Goal: Transaction & Acquisition: Purchase product/service

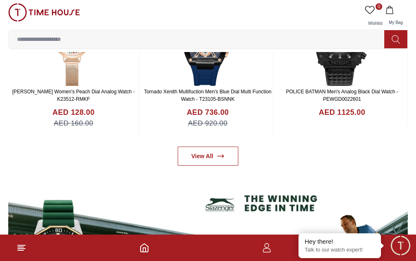
scroll to position [422, 0]
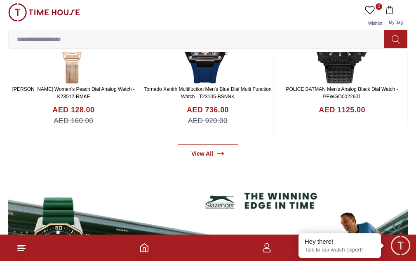
click at [0, 0] on span "BRANDS" at bounding box center [0, 0] width 0 height 0
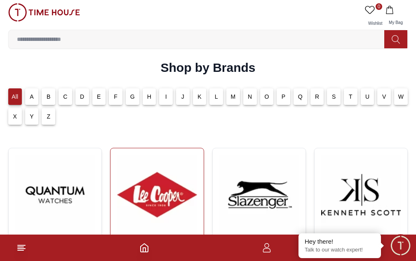
click at [117, 226] on img at bounding box center [157, 195] width 80 height 80
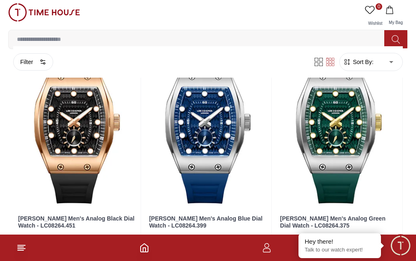
scroll to position [656, 0]
click at [54, 232] on h4 "AED 360.00" at bounding box center [36, 237] width 36 height 10
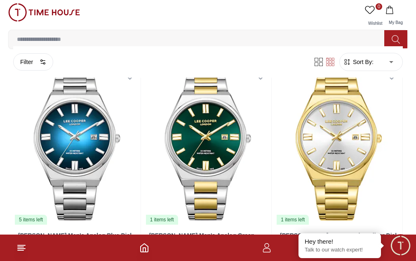
scroll to position [991, 0]
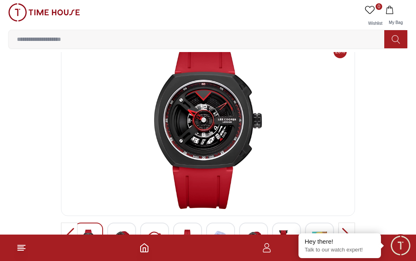
scroll to position [22, 0]
